Goal: Transaction & Acquisition: Purchase product/service

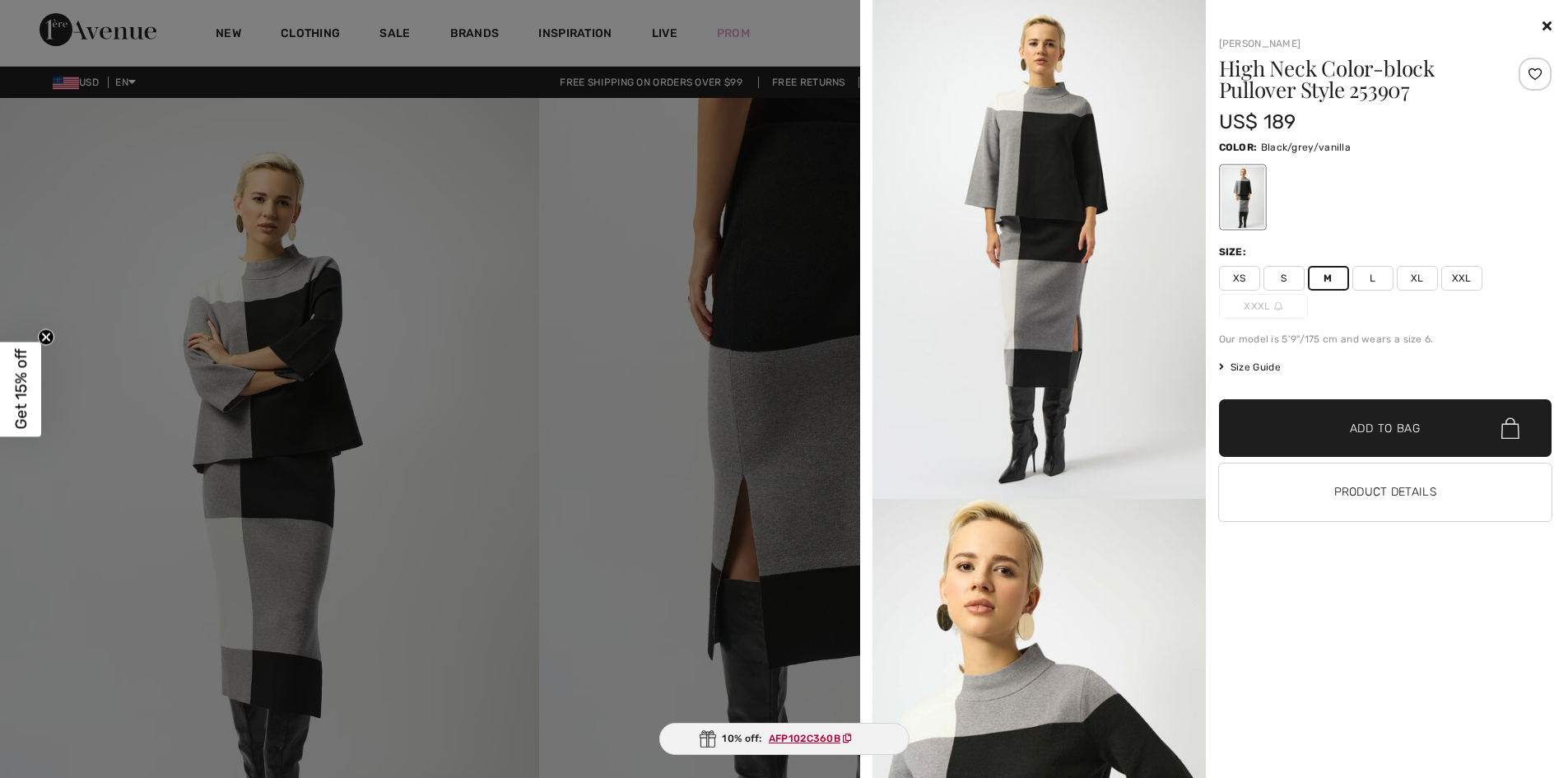
scroll to position [180, 0]
click at [1370, 427] on span "Add to Bag" at bounding box center [1384, 428] width 71 height 17
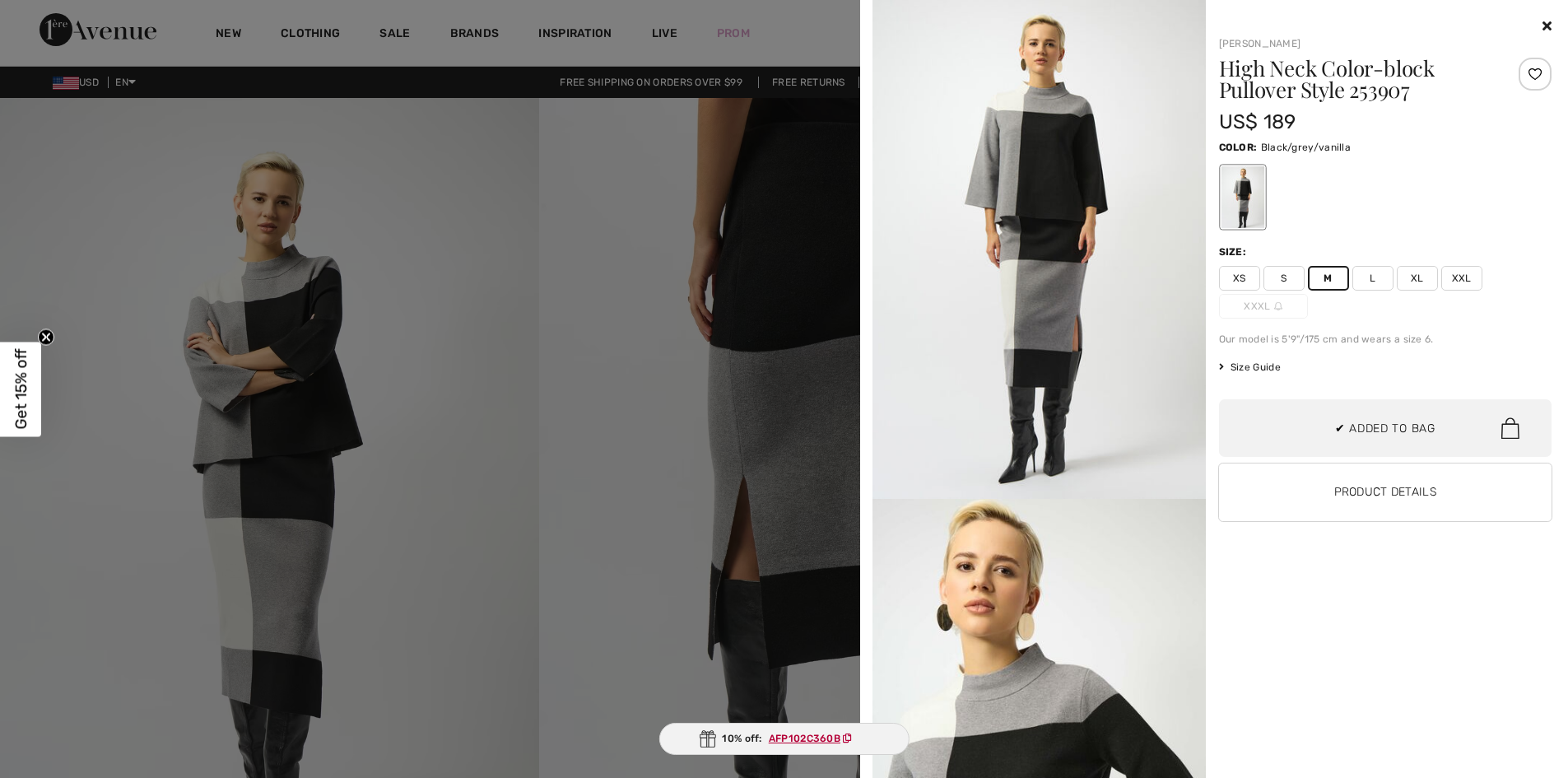
scroll to position [308, 0]
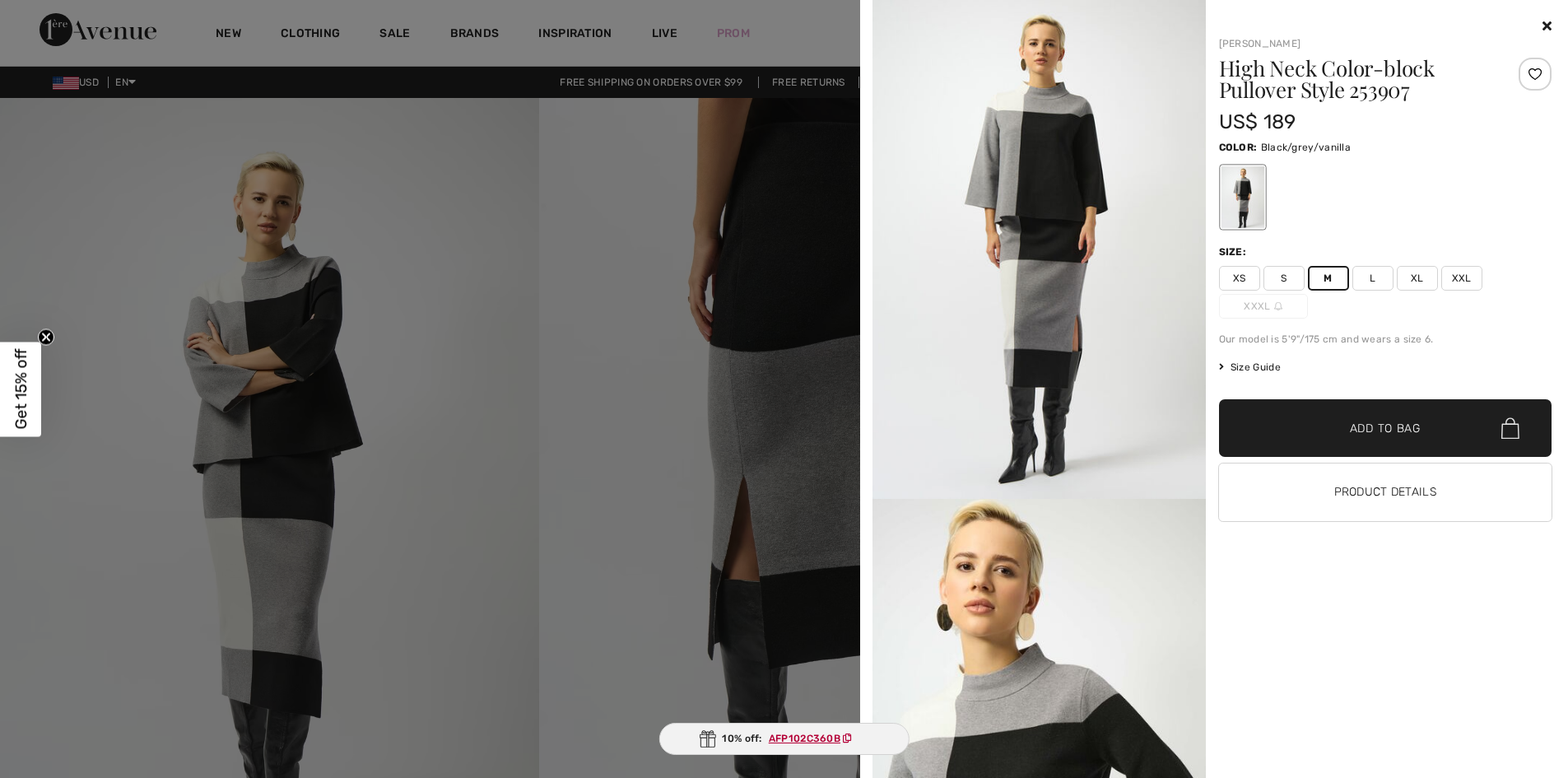
click at [1548, 27] on icon at bounding box center [1546, 26] width 9 height 13
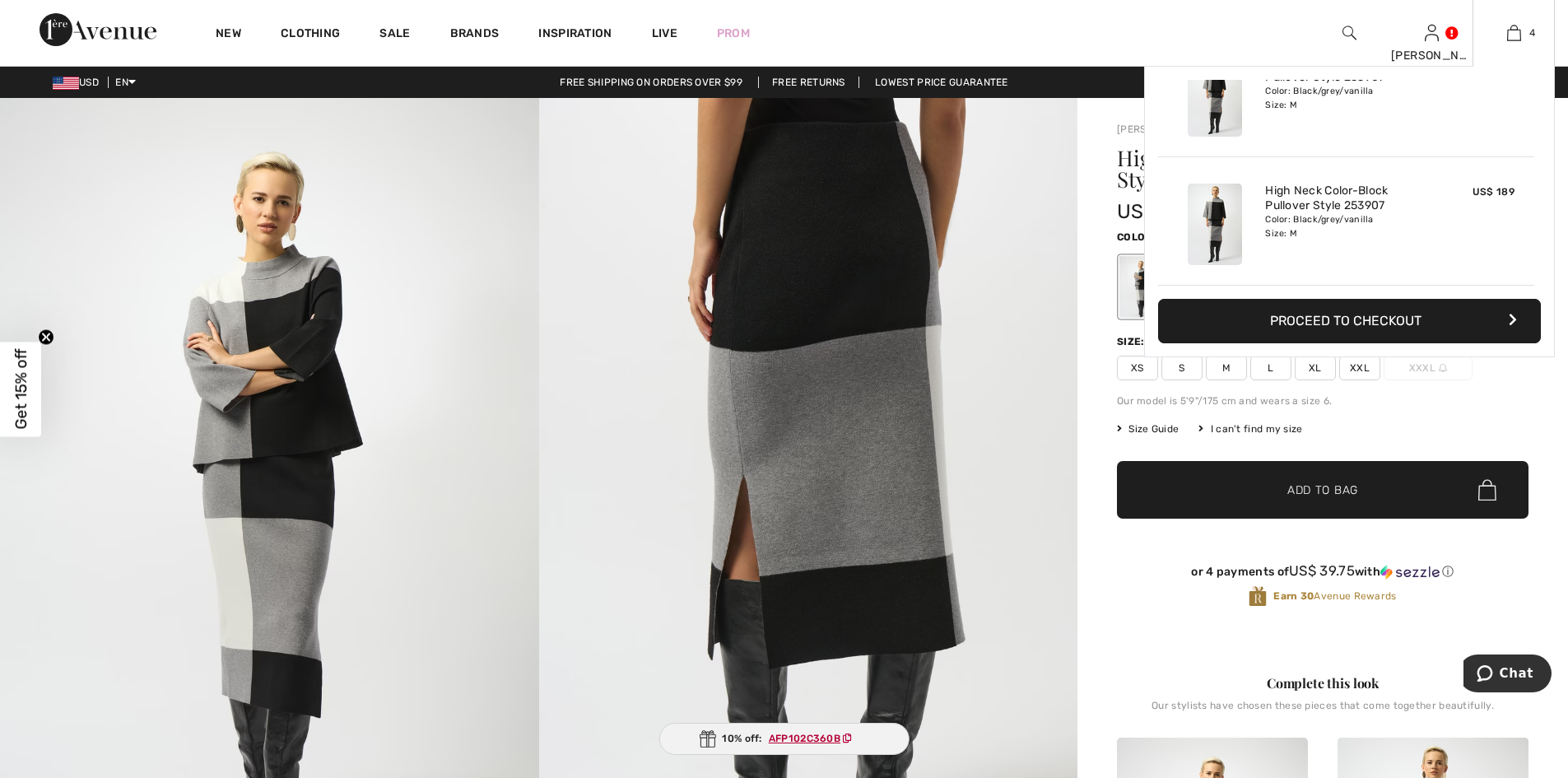
click at [1298, 223] on div "Color: Black/grey/vanilla Size: M" at bounding box center [1345, 227] width 162 height 27
click at [1239, 206] on img at bounding box center [1214, 224] width 54 height 81
click at [1221, 214] on img at bounding box center [1214, 224] width 54 height 81
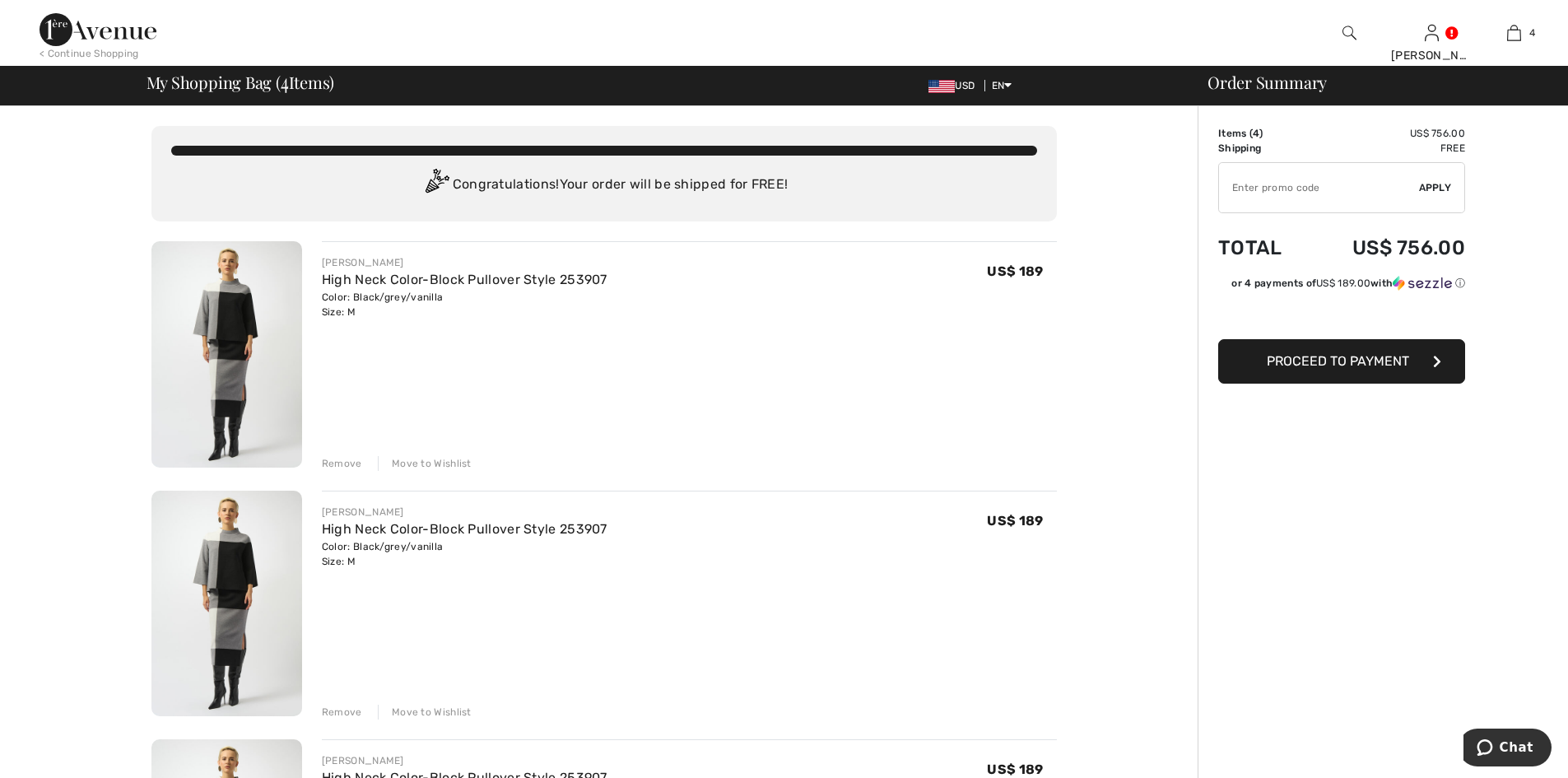
drag, startPoint x: 0, startPoint y: 0, endPoint x: 335, endPoint y: 464, distance: 572.3
click at [335, 464] on div "Remove" at bounding box center [342, 464] width 41 height 15
click at [335, 462] on div "Remove" at bounding box center [342, 464] width 41 height 15
click at [340, 456] on div "Remove" at bounding box center [342, 464] width 41 height 15
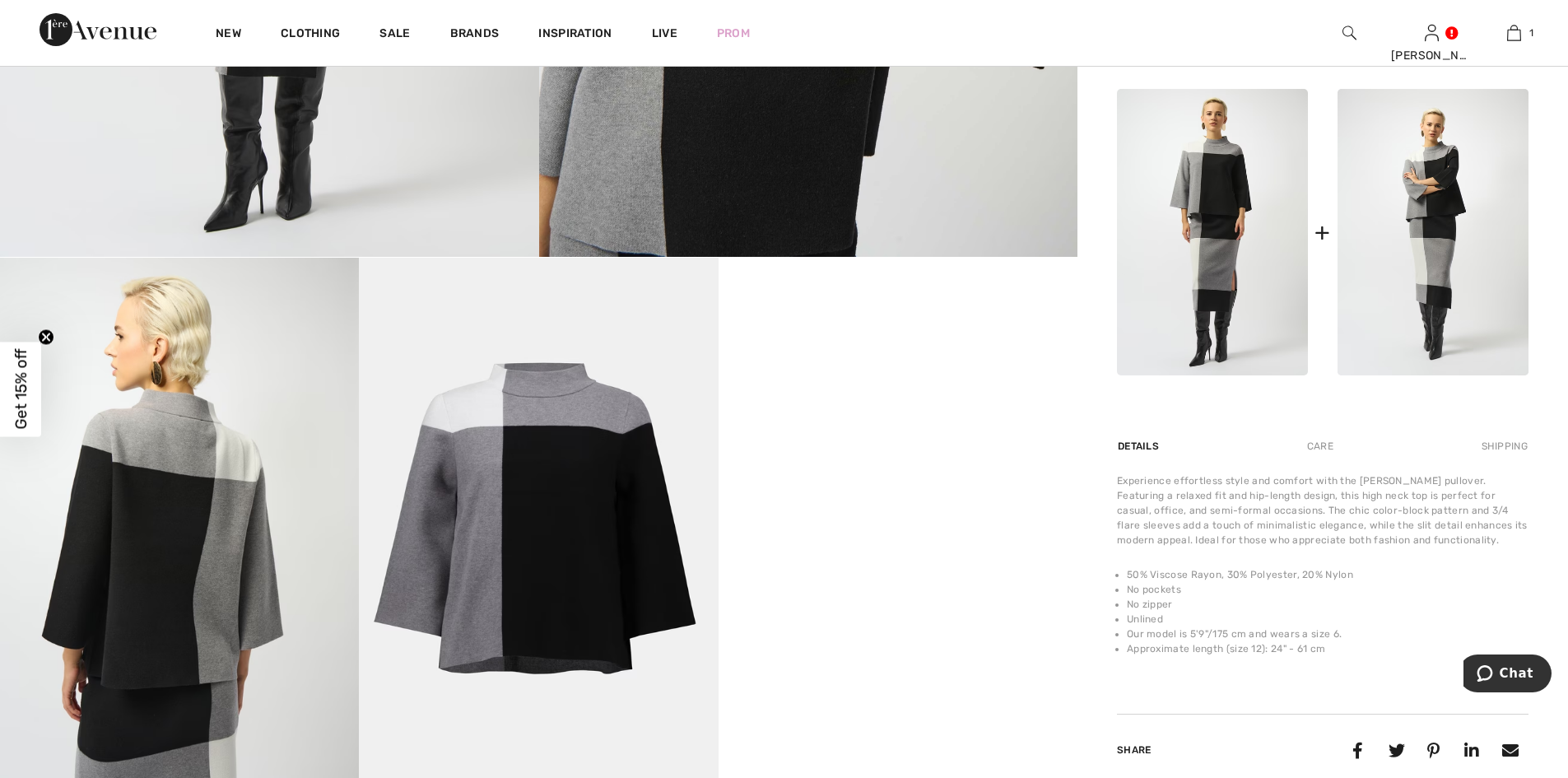
scroll to position [658, 0]
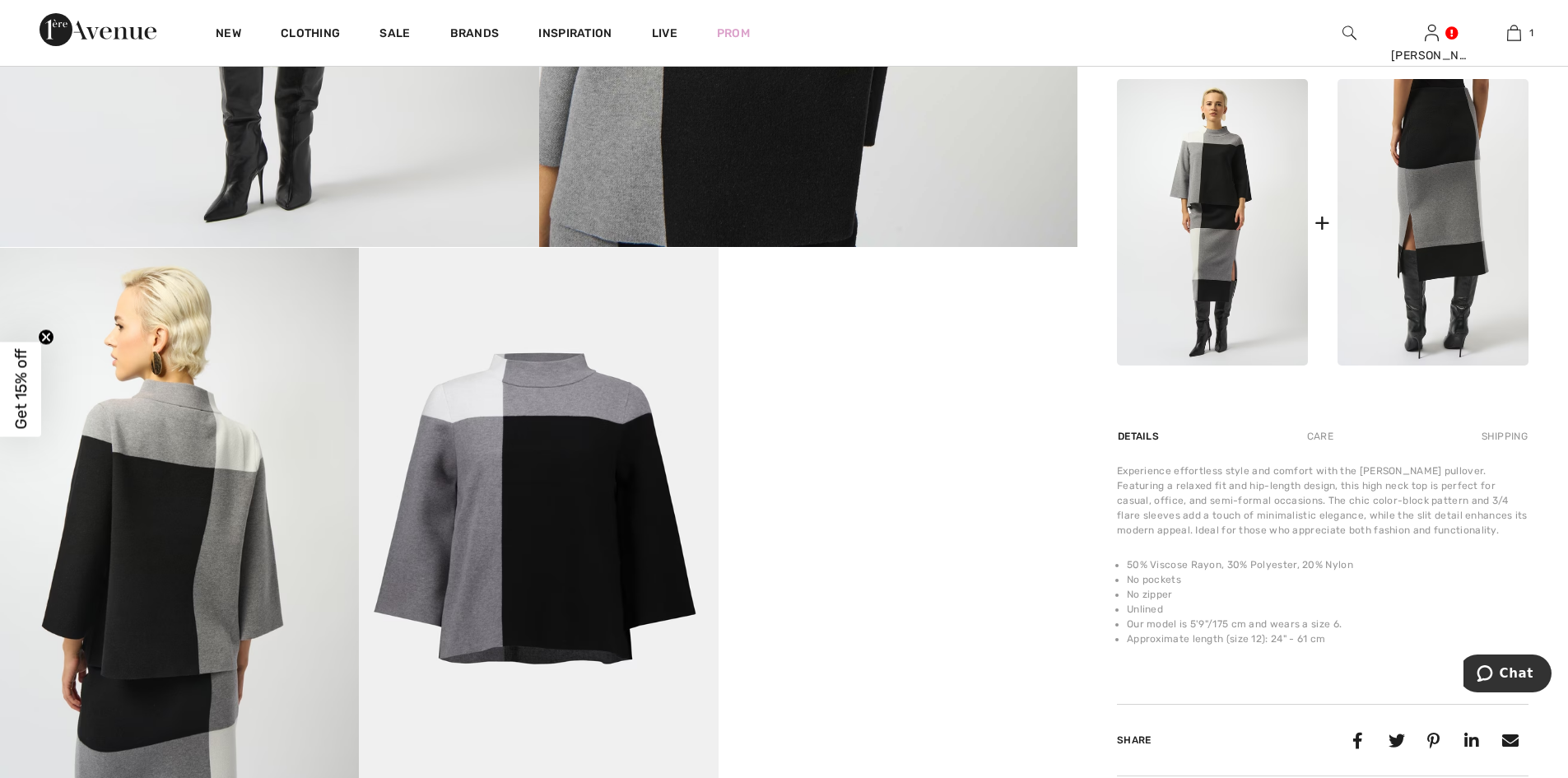
click at [1431, 191] on img at bounding box center [1433, 222] width 191 height 287
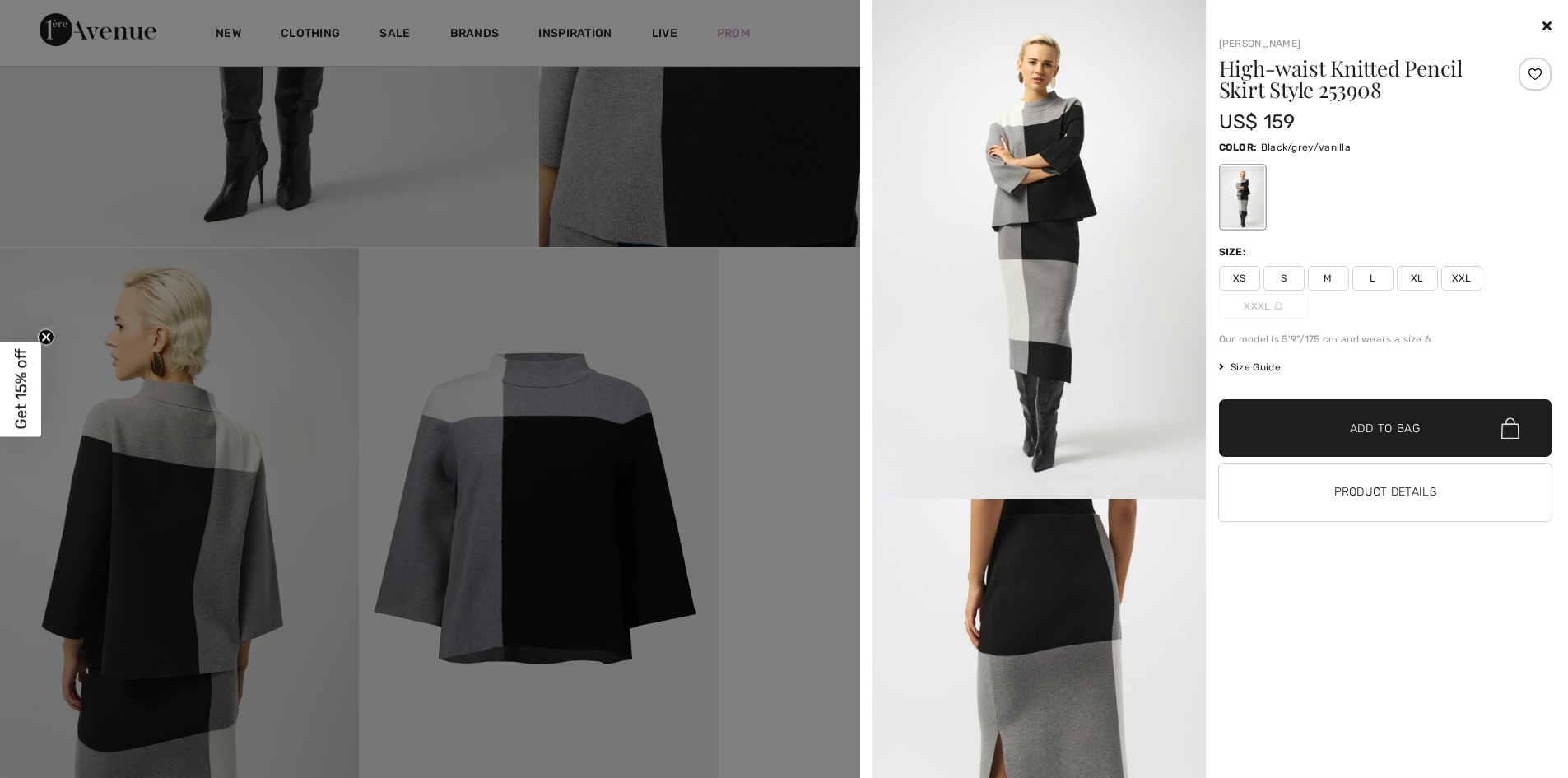
click at [1325, 272] on span "M" at bounding box center [1329, 278] width 42 height 25
click at [1377, 421] on span "Add to Bag" at bounding box center [1384, 428] width 71 height 17
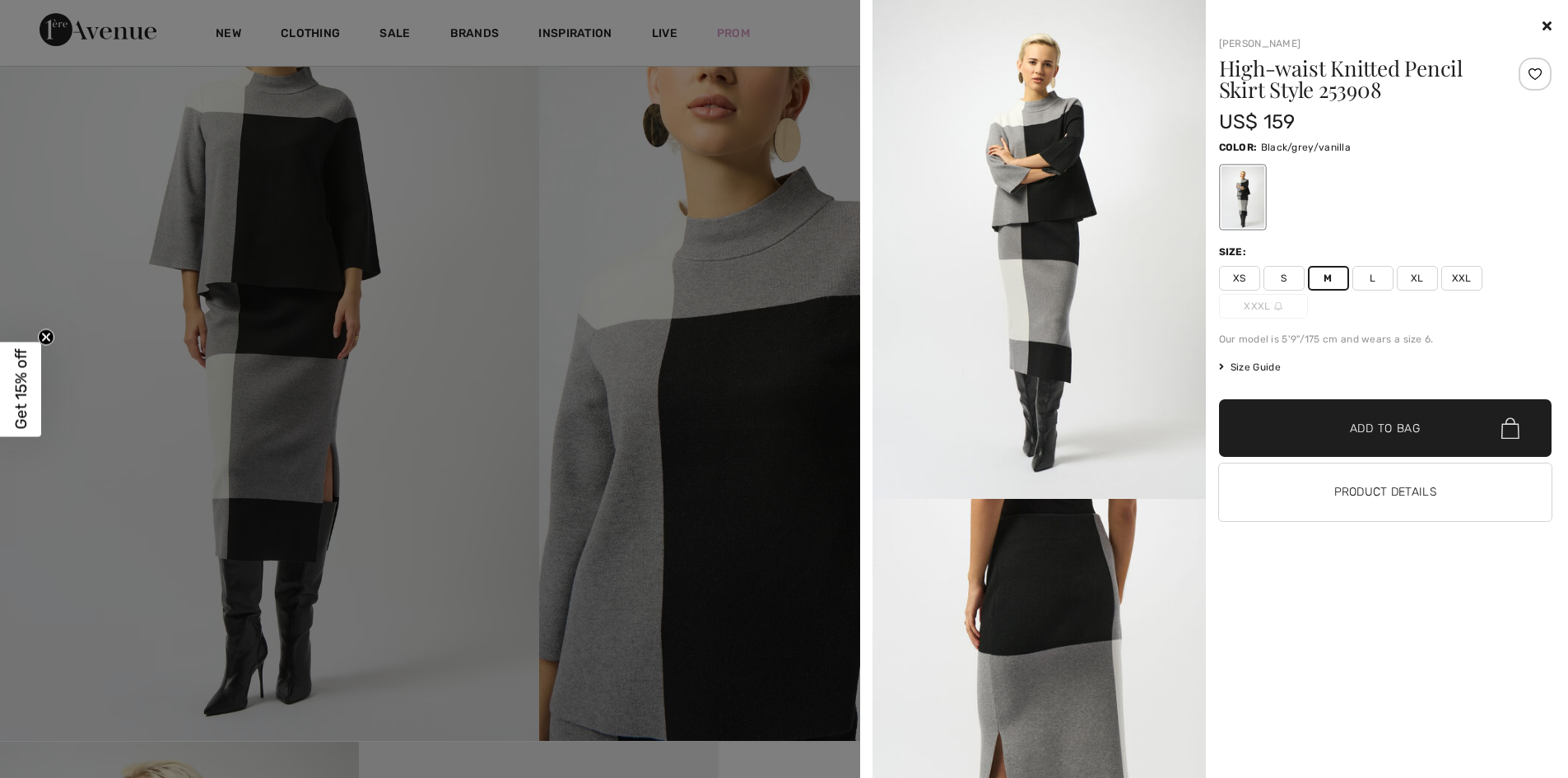
click at [1543, 20] on icon at bounding box center [1546, 26] width 9 height 13
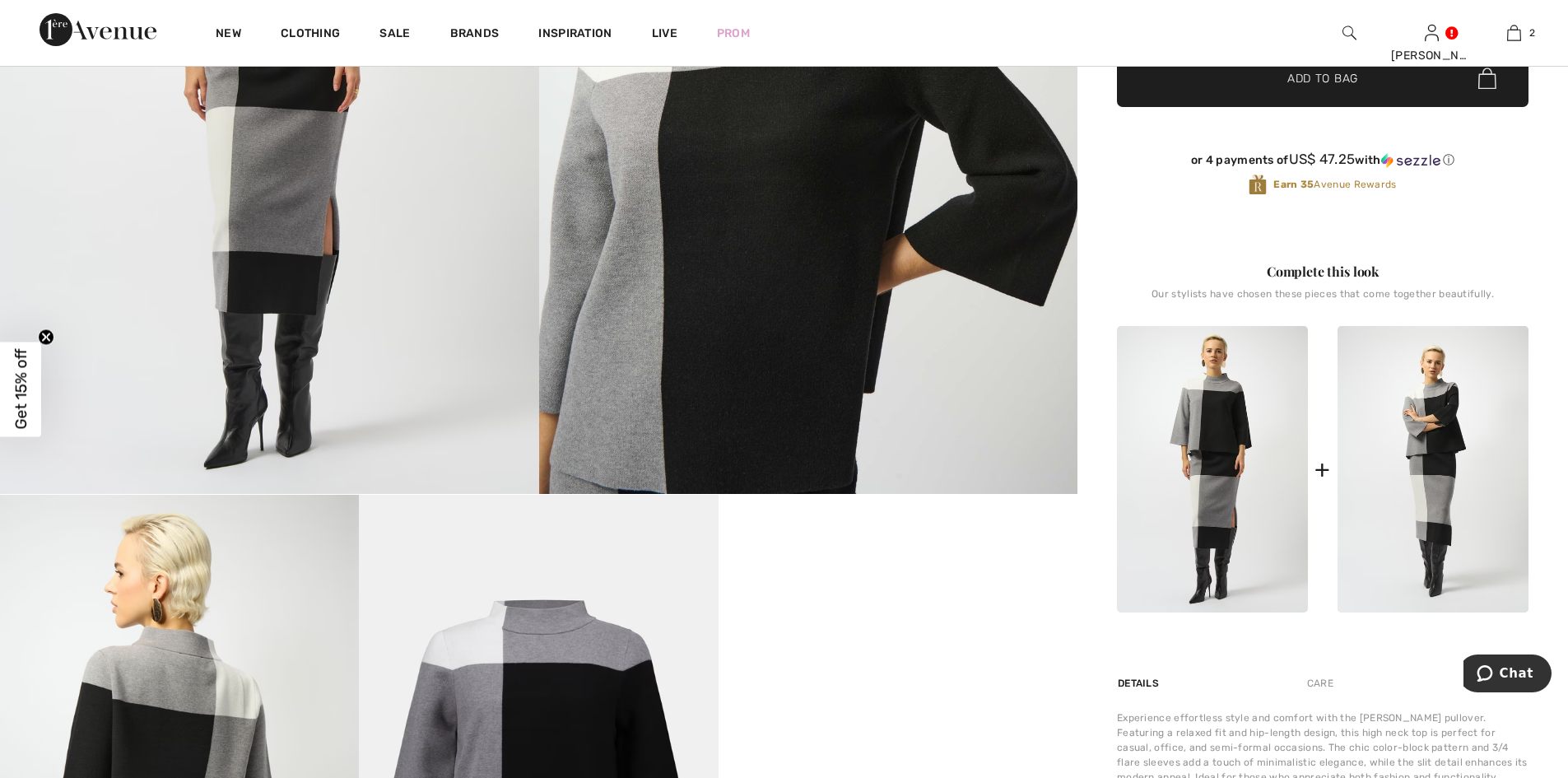
scroll to position [0, 0]
